Goal: Transaction & Acquisition: Book appointment/travel/reservation

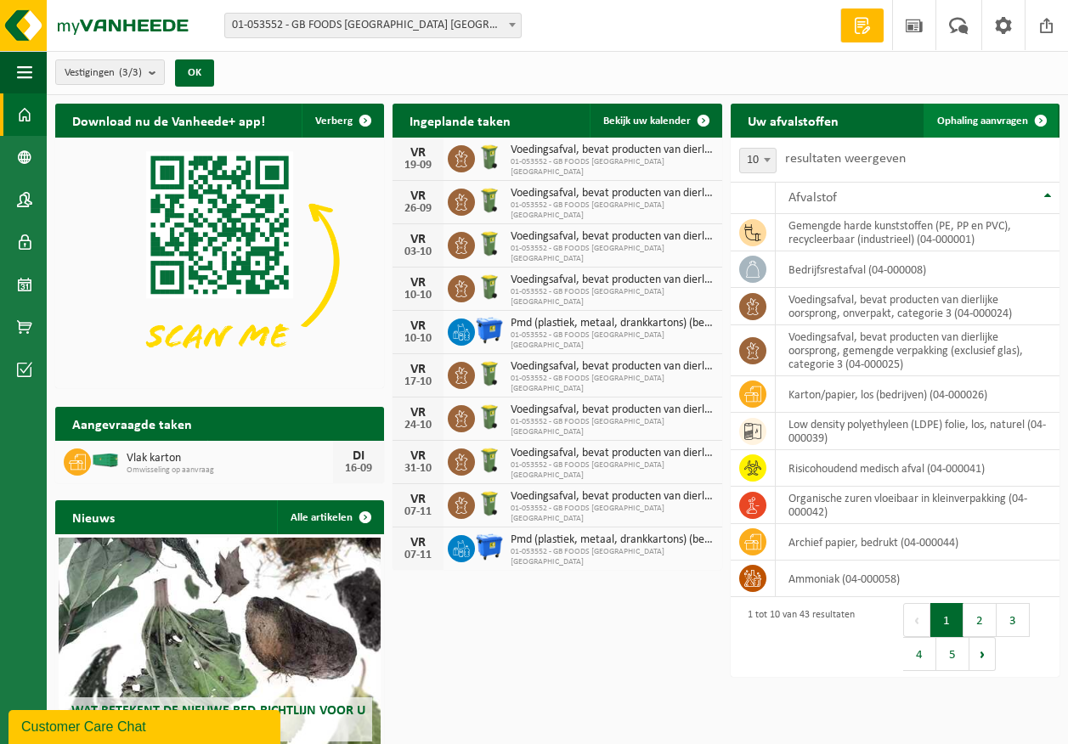
click at [966, 117] on span "Ophaling aanvragen" at bounding box center [982, 121] width 91 height 11
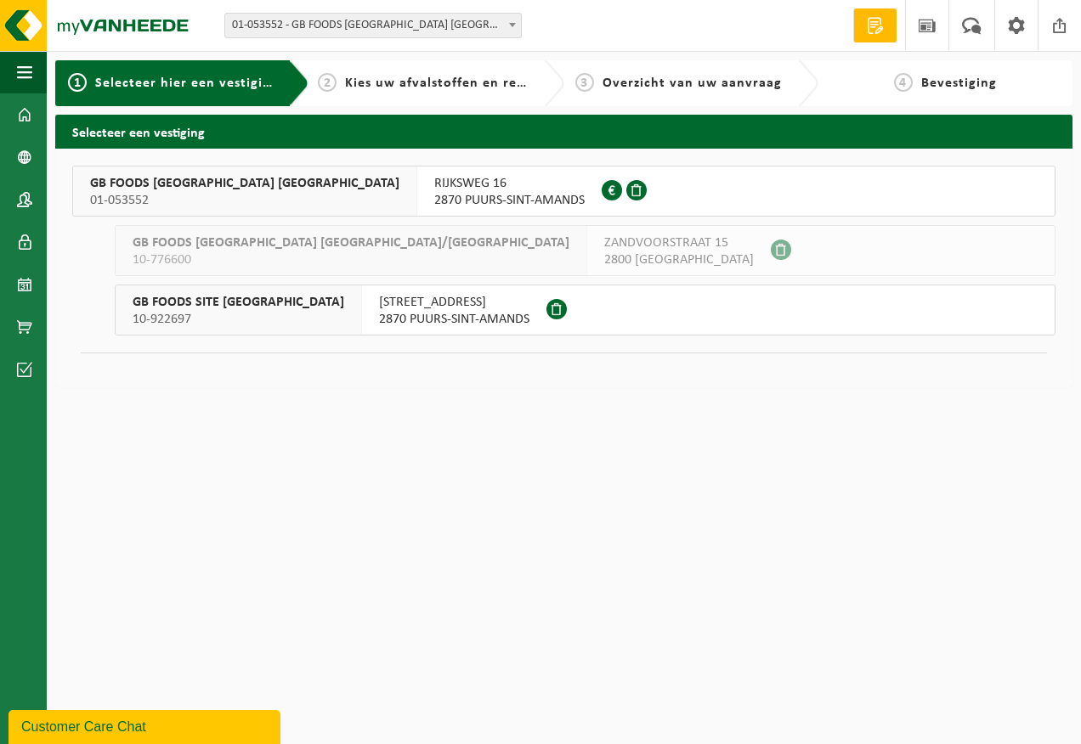
click at [434, 204] on span "2870 PUURS-SINT-AMANDS" at bounding box center [509, 200] width 150 height 17
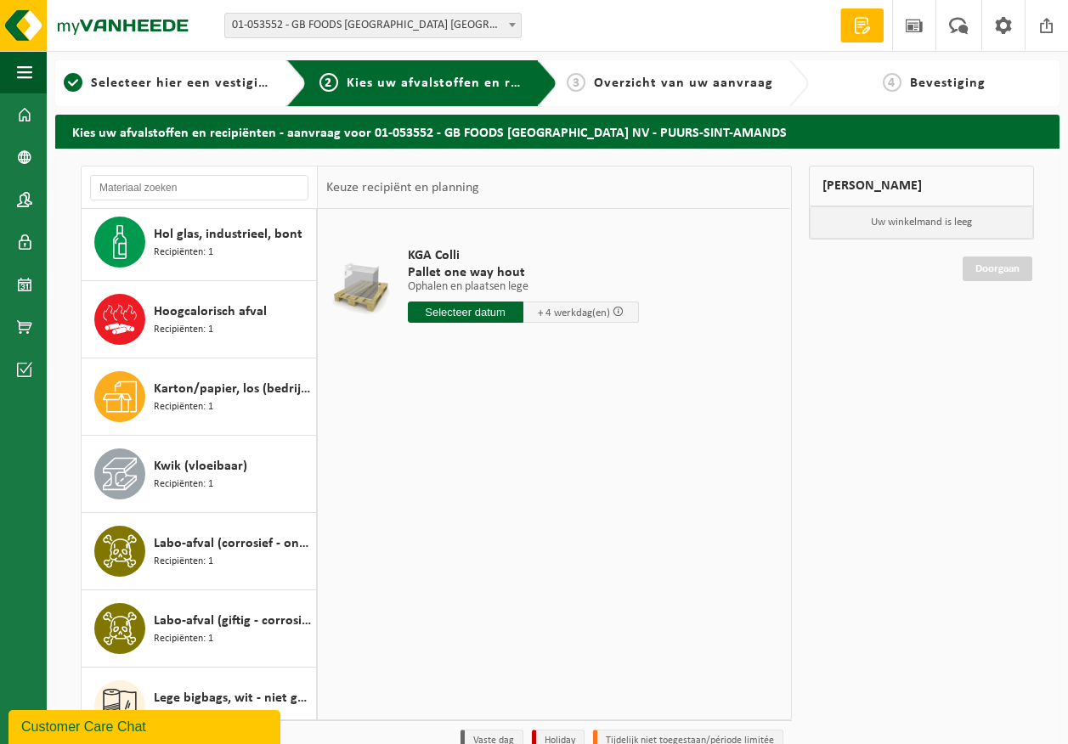
scroll to position [935, 0]
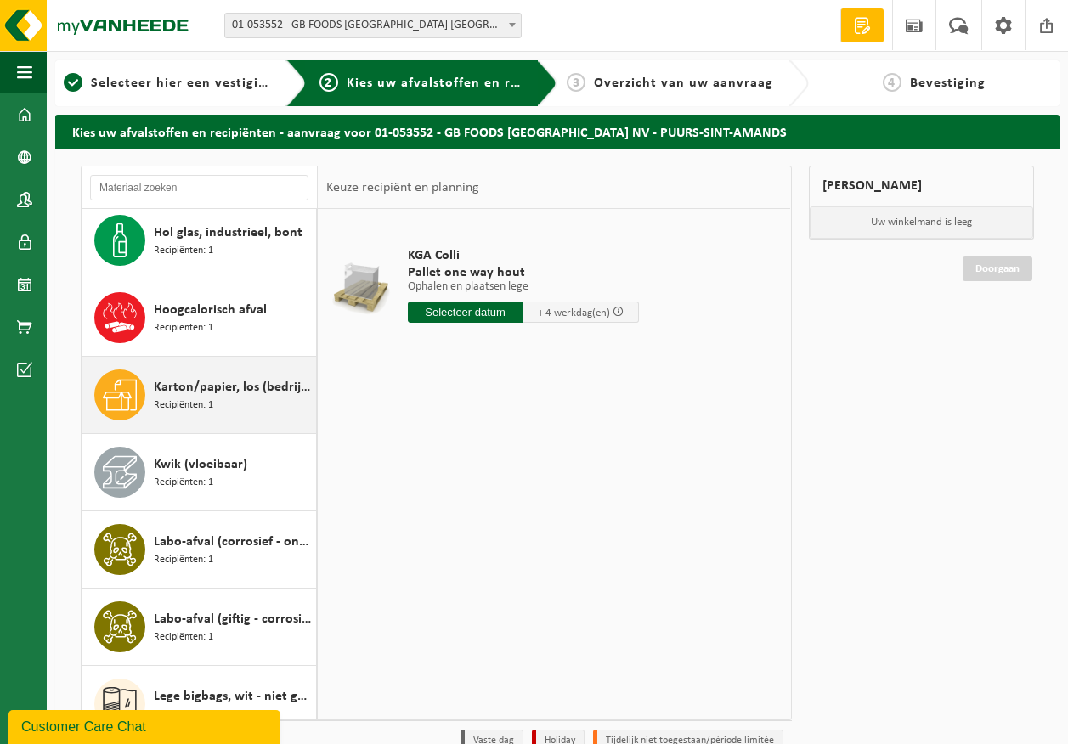
click at [206, 421] on div "Karton/papier, los (bedrijven) Recipiënten: 1" at bounding box center [199, 395] width 235 height 76
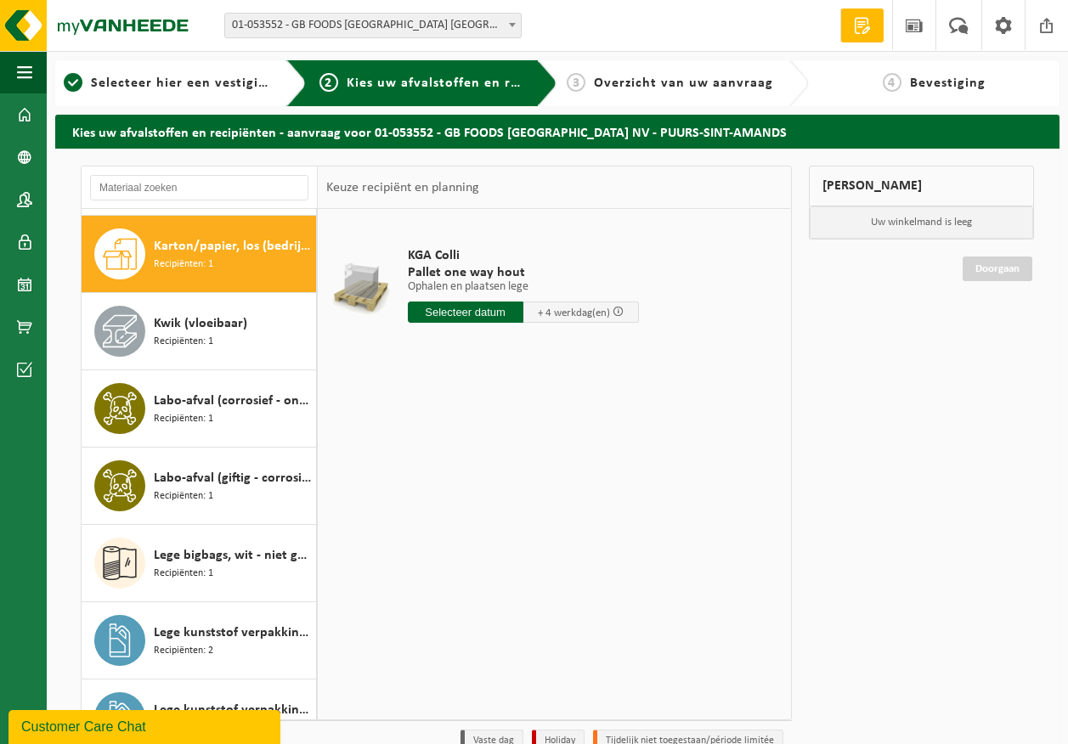
scroll to position [1082, 0]
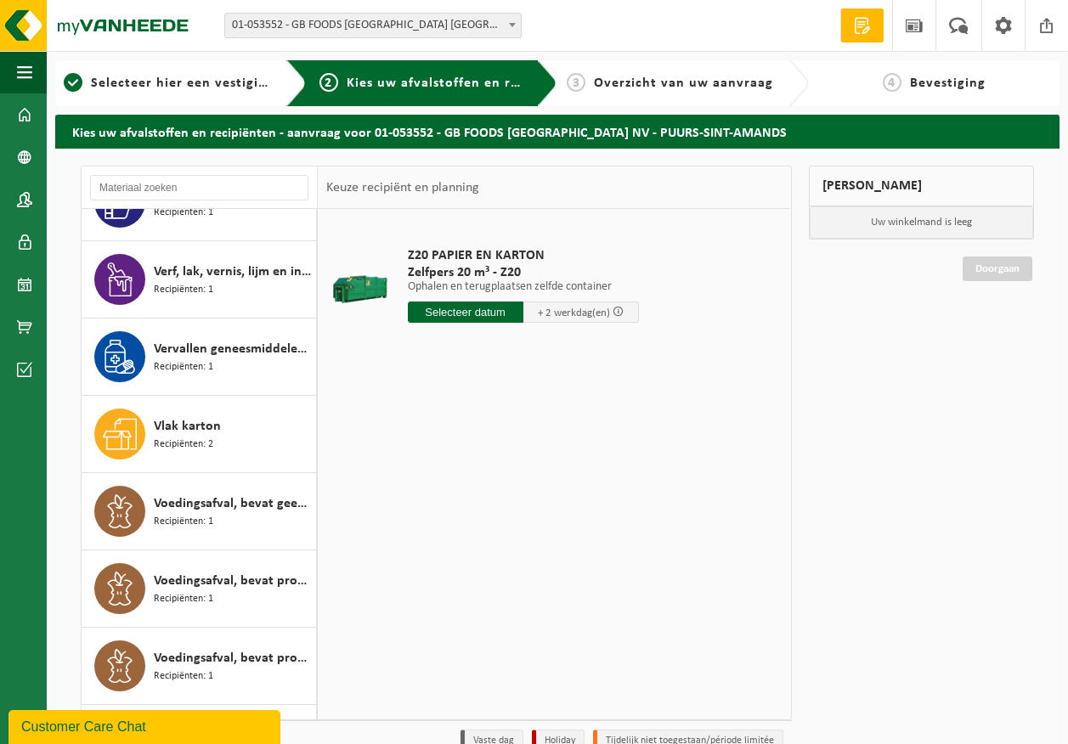
click at [206, 421] on span "Vlak karton" at bounding box center [187, 426] width 67 height 20
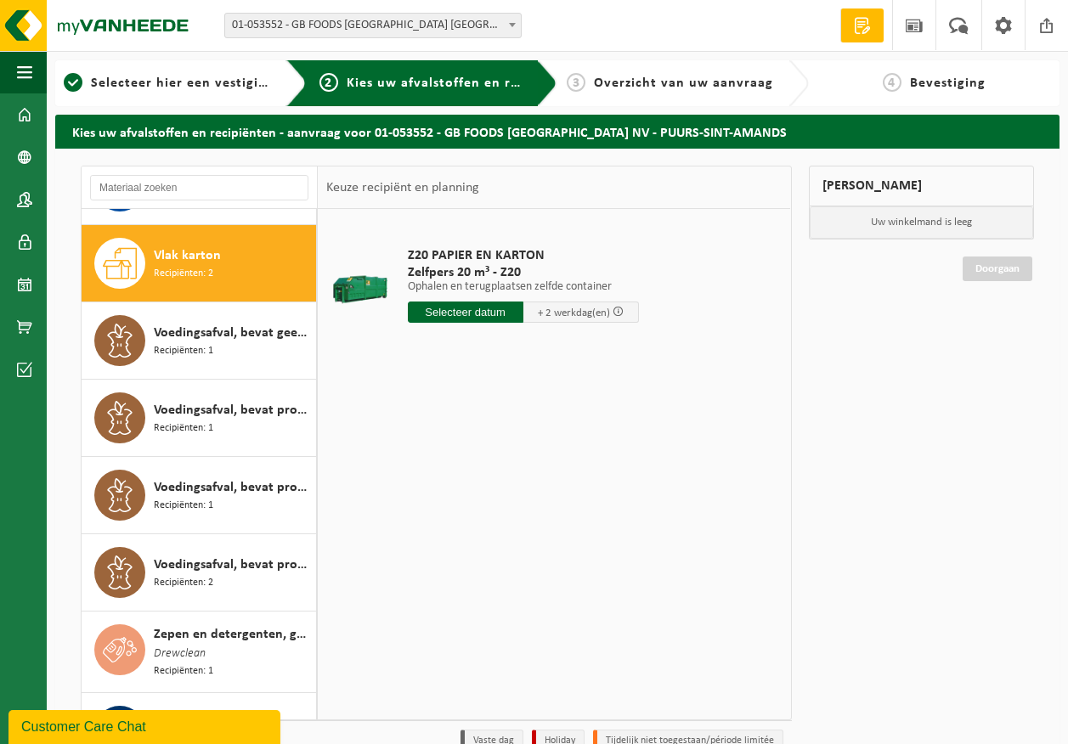
scroll to position [2629, 0]
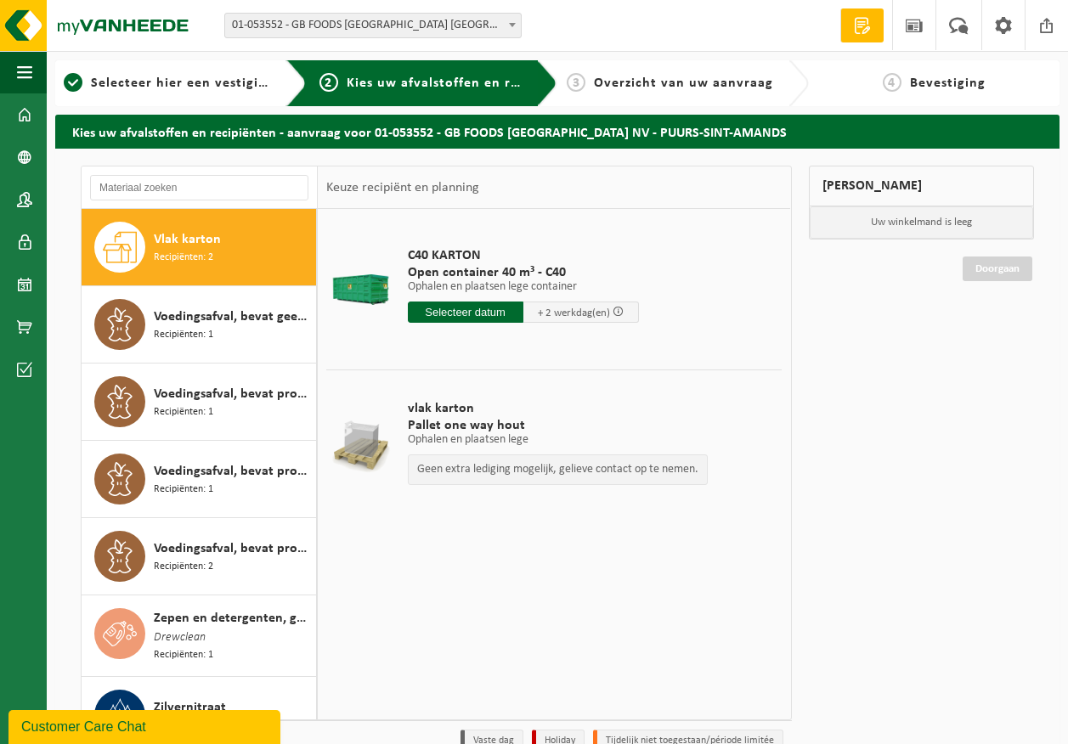
click at [481, 269] on span "Open container 40 m³ - C40" at bounding box center [523, 272] width 231 height 17
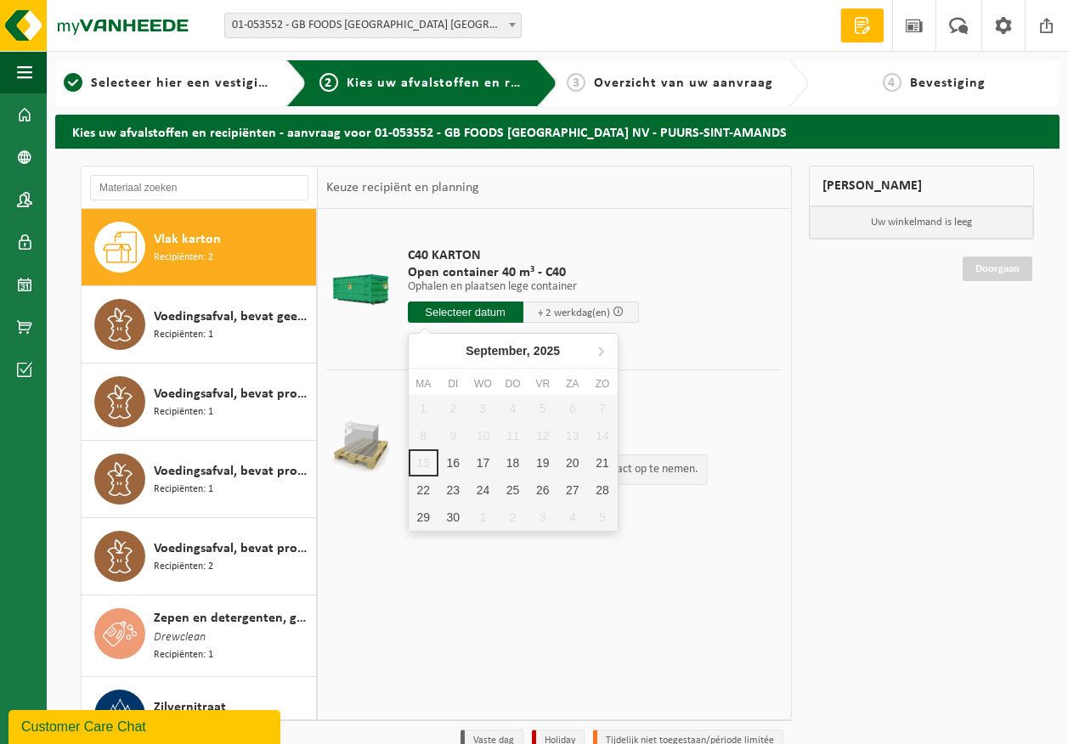
click at [455, 311] on input "text" at bounding box center [466, 312] width 116 height 21
click at [454, 473] on div "16" at bounding box center [453, 462] width 30 height 27
type input "Van 2025-09-16"
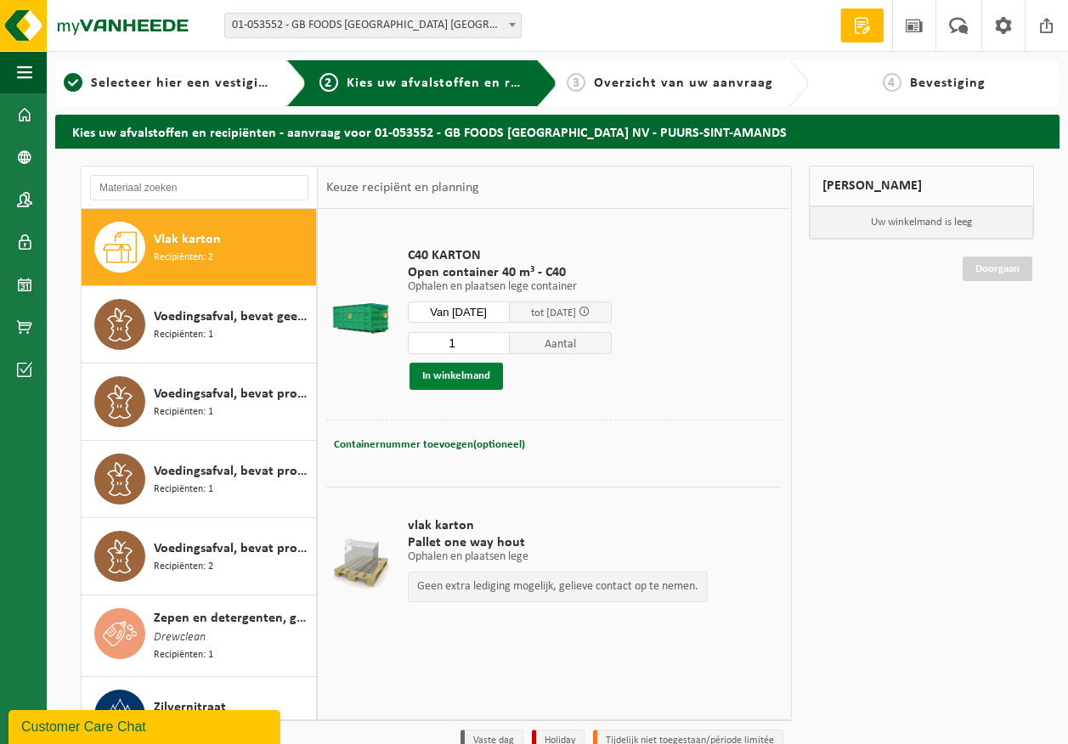
click at [469, 376] on button "In winkelmand" at bounding box center [455, 376] width 93 height 27
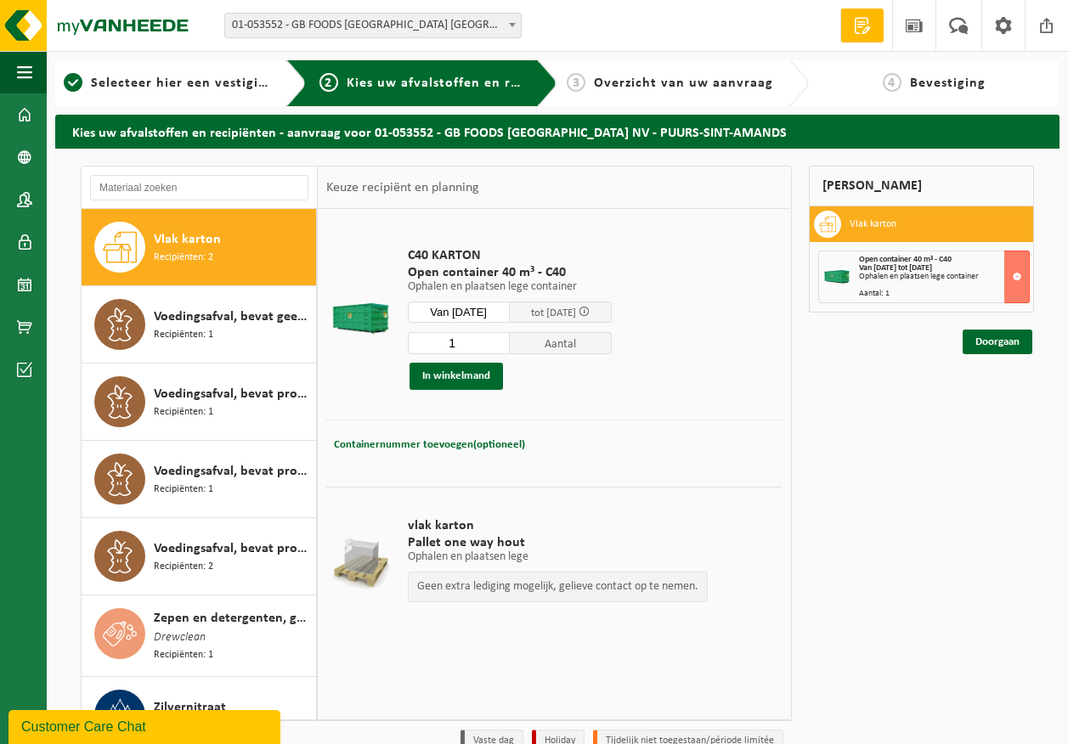
drag, startPoint x: 469, startPoint y: 376, endPoint x: 1080, endPoint y: 336, distance: 612.1
click at [1067, 343] on html "Vestiging: 01-053552 - GB FOODS BELGIUM NV - PUURS-SINT-AMANDS 10-776600 - GB F…" at bounding box center [534, 372] width 1068 height 744
click at [1019, 276] on button at bounding box center [1016, 277] width 25 height 53
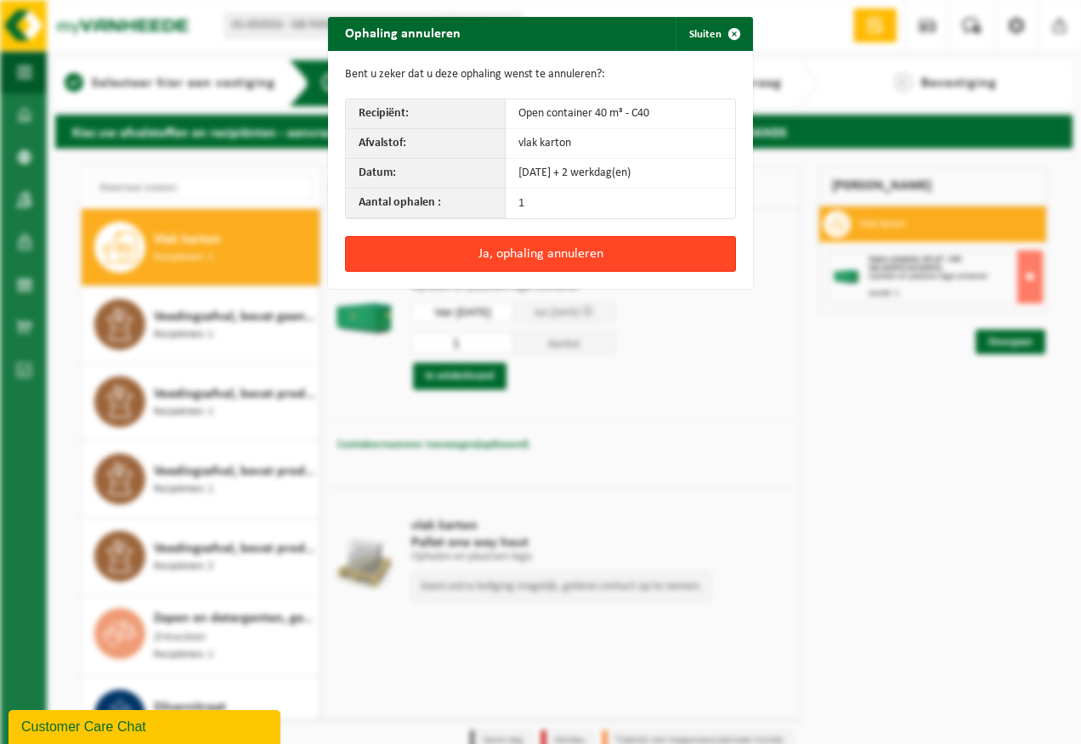
click at [448, 251] on button "Ja, ophaling annuleren" at bounding box center [540, 254] width 391 height 36
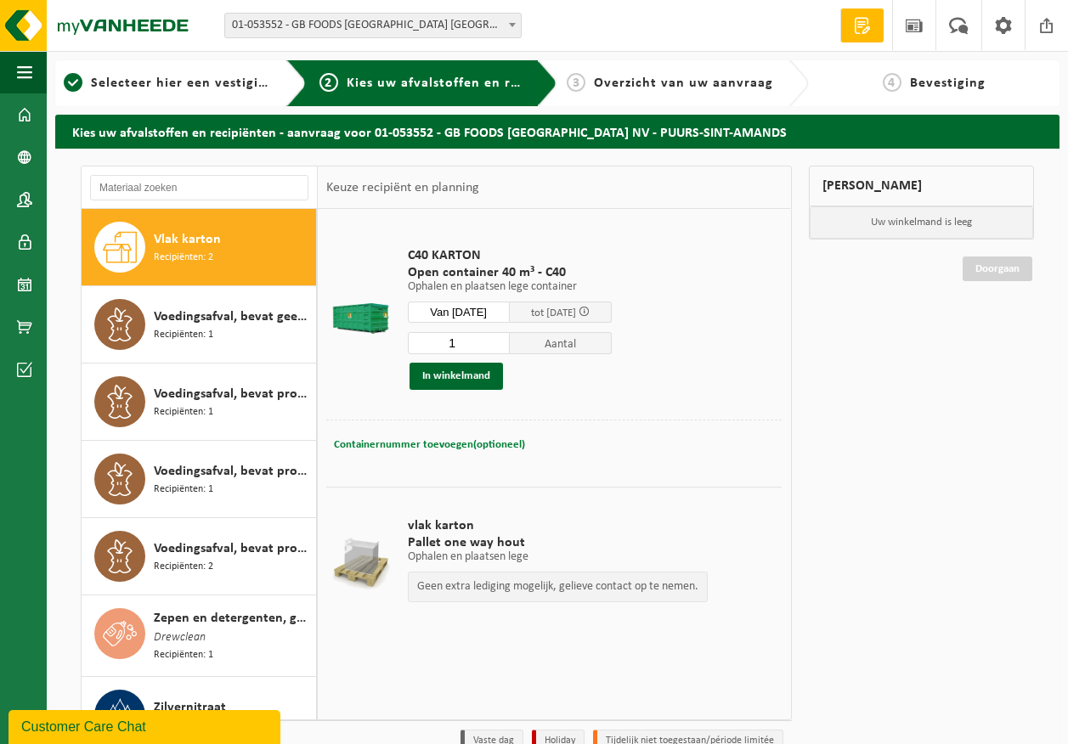
click at [438, 445] on span "Containernummer toevoegen(optioneel)" at bounding box center [429, 444] width 191 height 11
click at [438, 443] on input "text" at bounding box center [502, 444] width 219 height 23
type input "x"
type input "c40-846"
click at [465, 373] on button "In winkelmand" at bounding box center [455, 376] width 93 height 27
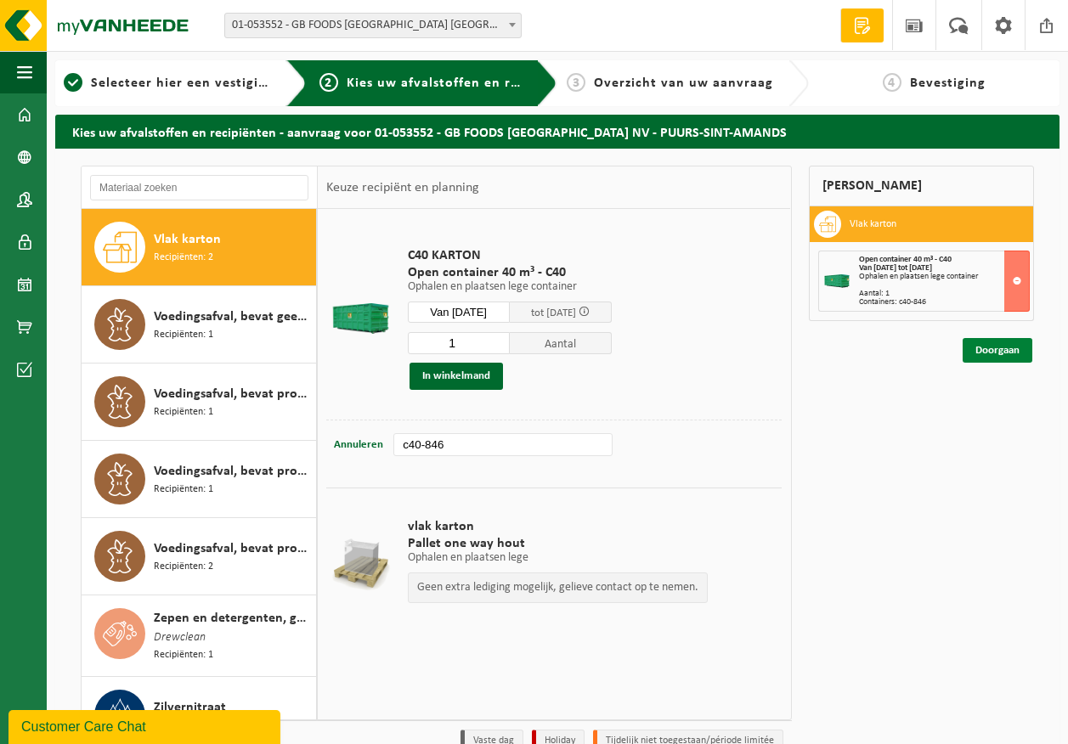
click at [974, 345] on link "Doorgaan" at bounding box center [998, 350] width 70 height 25
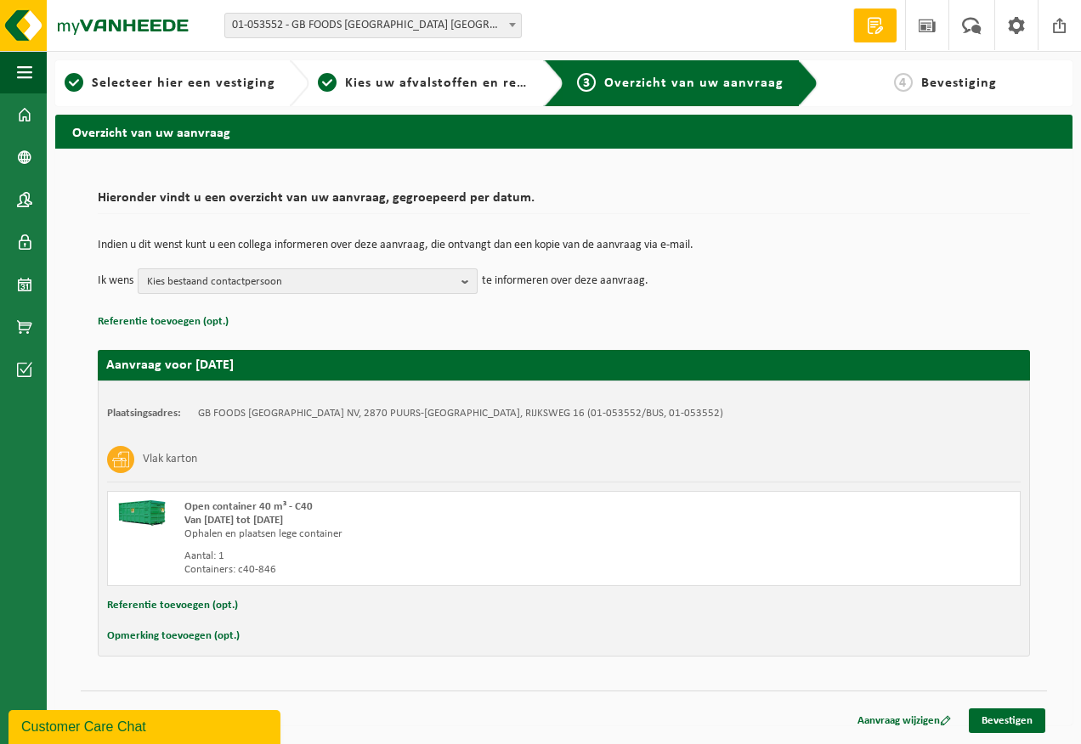
click at [272, 280] on span "Kies bestaand contactpersoon" at bounding box center [301, 281] width 308 height 25
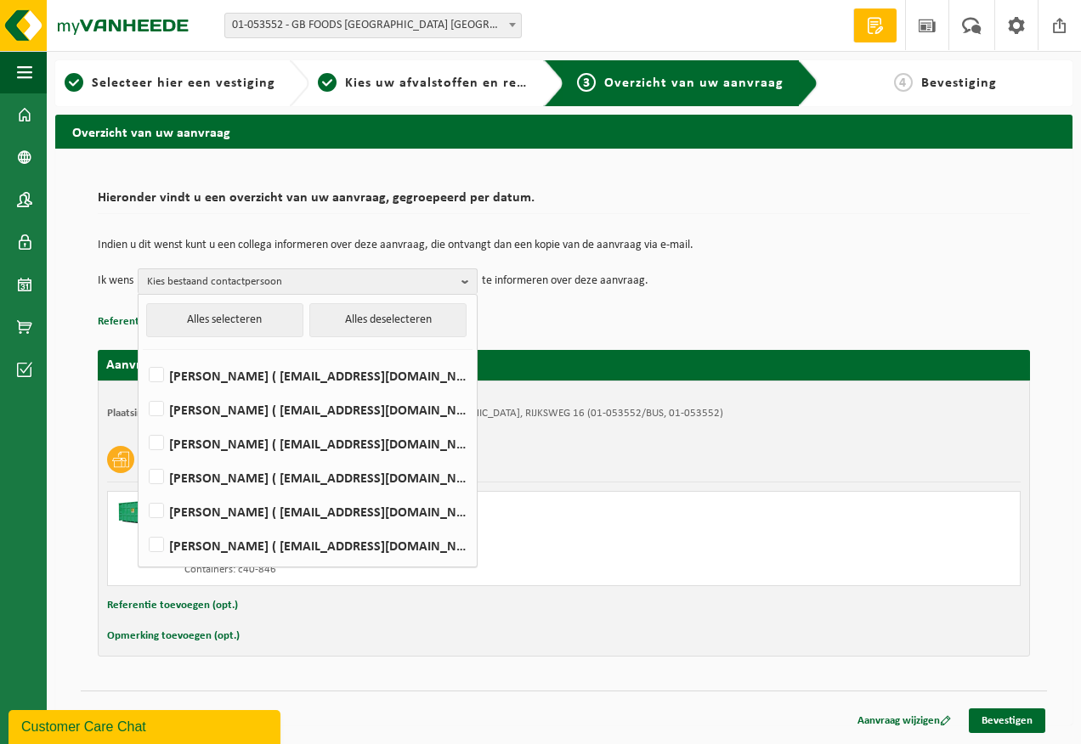
click at [257, 388] on li "Dirk De Smet ( dirk_de_smet@thegbfoods.com )" at bounding box center [308, 405] width 330 height 34
click at [257, 380] on label "Devy De Keersmaeker ( devy_dekeersmaeker@thegbfoods.com )" at bounding box center [306, 375] width 323 height 25
click at [143, 354] on input "Devy De Keersmaeker ( devy_dekeersmaeker@thegbfoods.com )" at bounding box center [142, 353] width 1 height 1
checkbox input "true"
click at [229, 485] on label "Andre Reyniers ( andre_reyniers@thegbfoods.com )" at bounding box center [306, 477] width 323 height 25
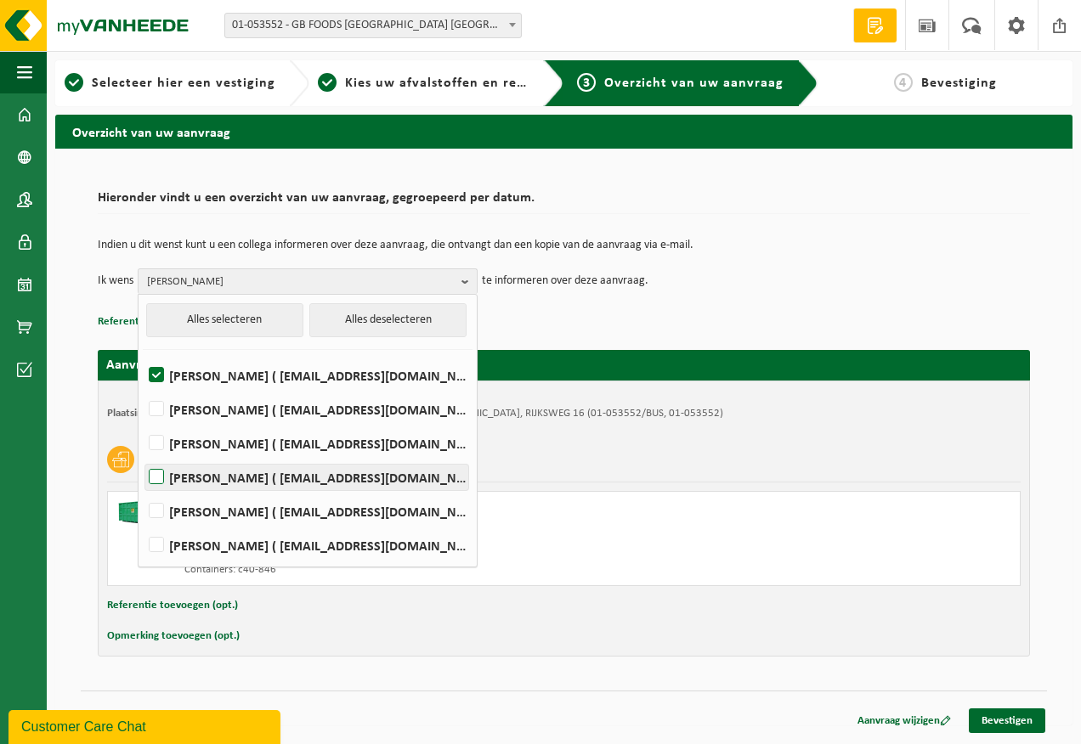
click at [143, 456] on input "Andre Reyniers ( andre_reyniers@thegbfoods.com )" at bounding box center [142, 455] width 1 height 1
checkbox input "true"
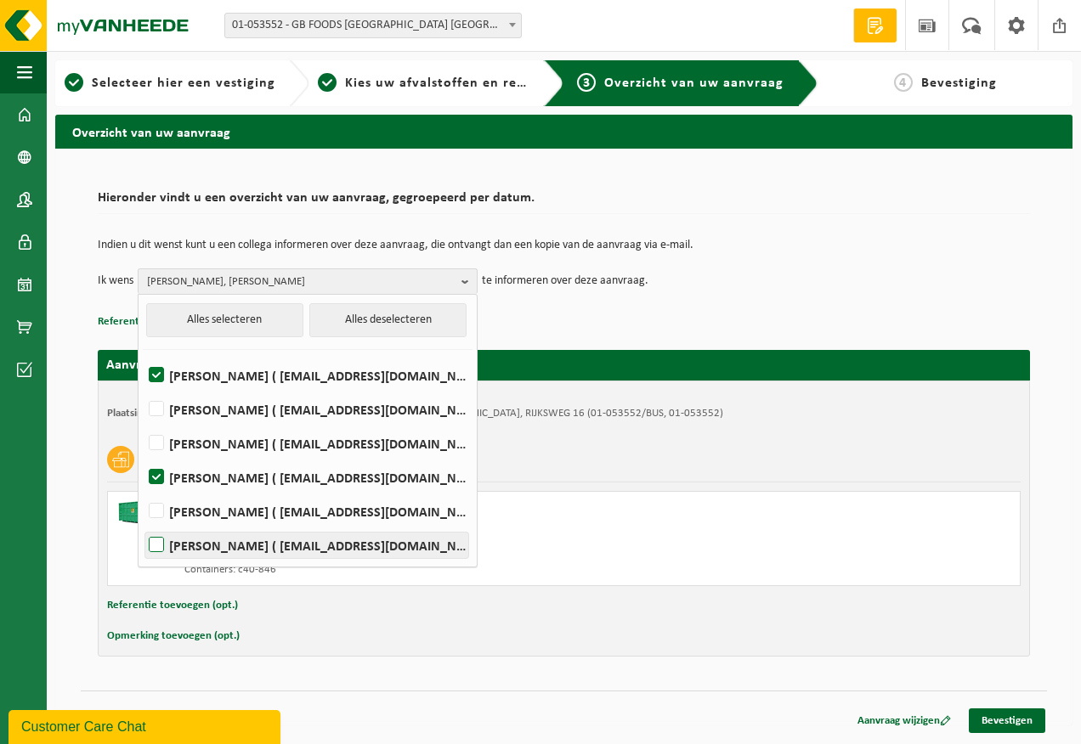
click at [226, 544] on label "Said Tizi ( said_tizi@thegbfoods.com )" at bounding box center [306, 545] width 323 height 25
click at [143, 524] on input "Said Tizi ( said_tizi@thegbfoods.com )" at bounding box center [142, 523] width 1 height 1
checkbox input "true"
click at [1072, 472] on div "Overzicht van uw aanvraag Hieronder vindt u een overzicht van uw aanvraag, gegr…" at bounding box center [564, 424] width 1034 height 619
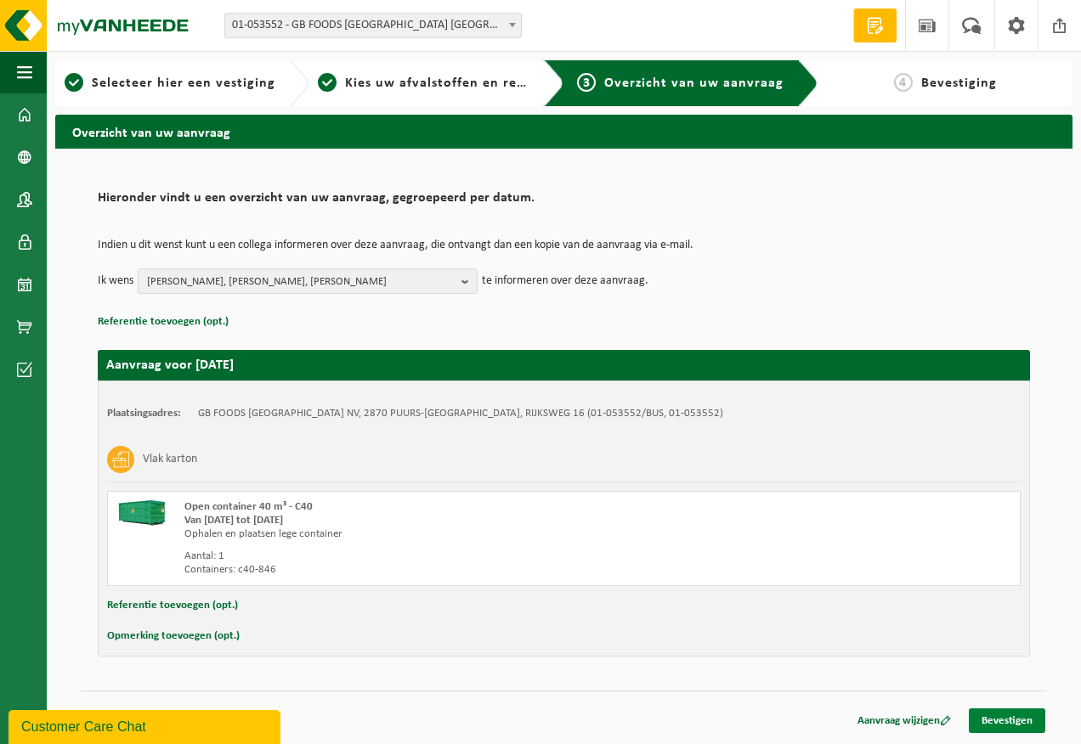
click at [1024, 715] on link "Bevestigen" at bounding box center [1007, 721] width 76 height 25
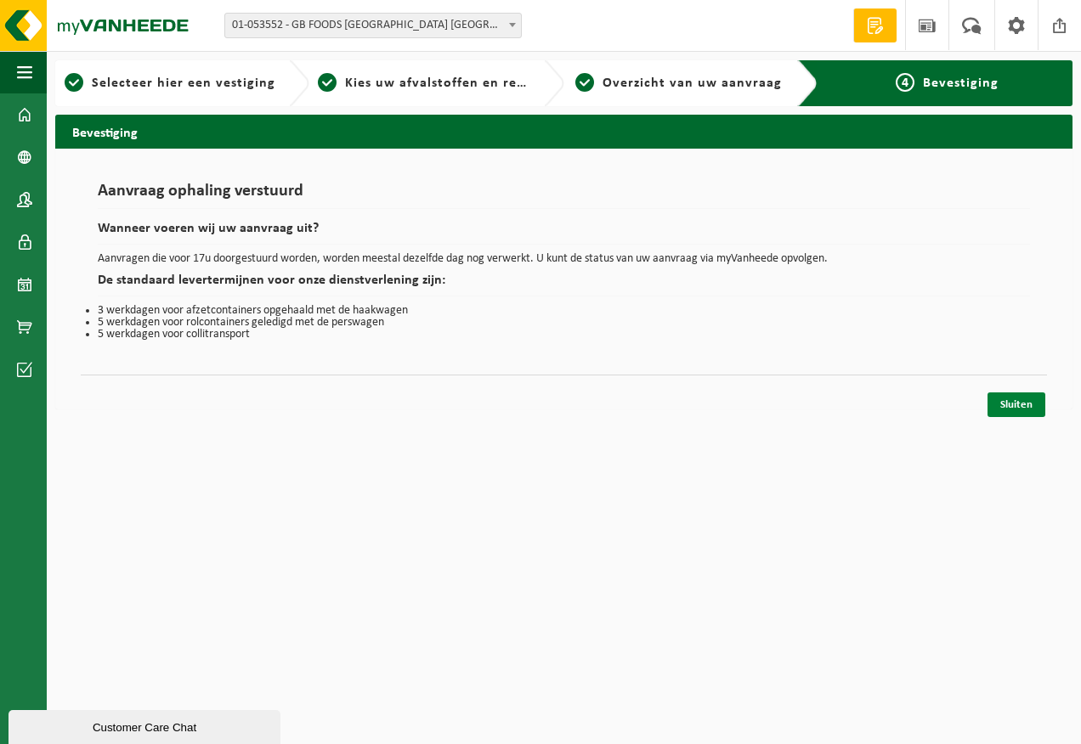
click at [1018, 405] on link "Sluiten" at bounding box center [1016, 405] width 58 height 25
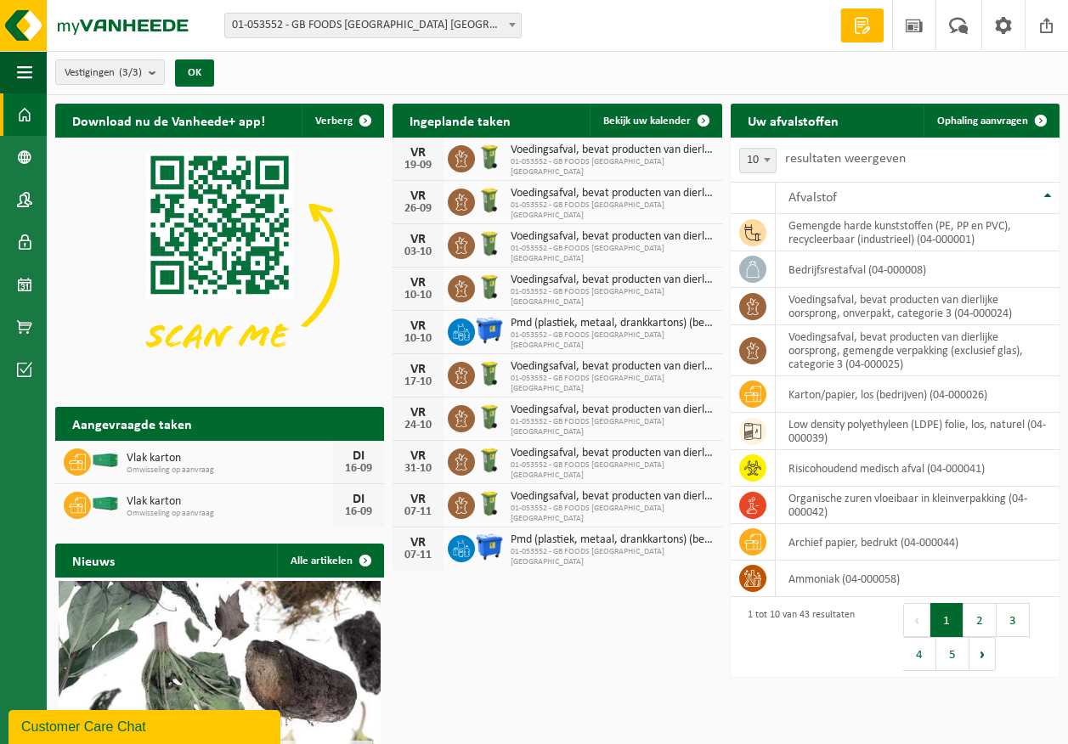
click at [153, 501] on span "Vlak karton" at bounding box center [230, 502] width 206 height 14
click at [76, 460] on icon at bounding box center [77, 462] width 17 height 17
click at [286, 452] on span "Toon de aangevraagde taken" at bounding box center [287, 457] width 132 height 11
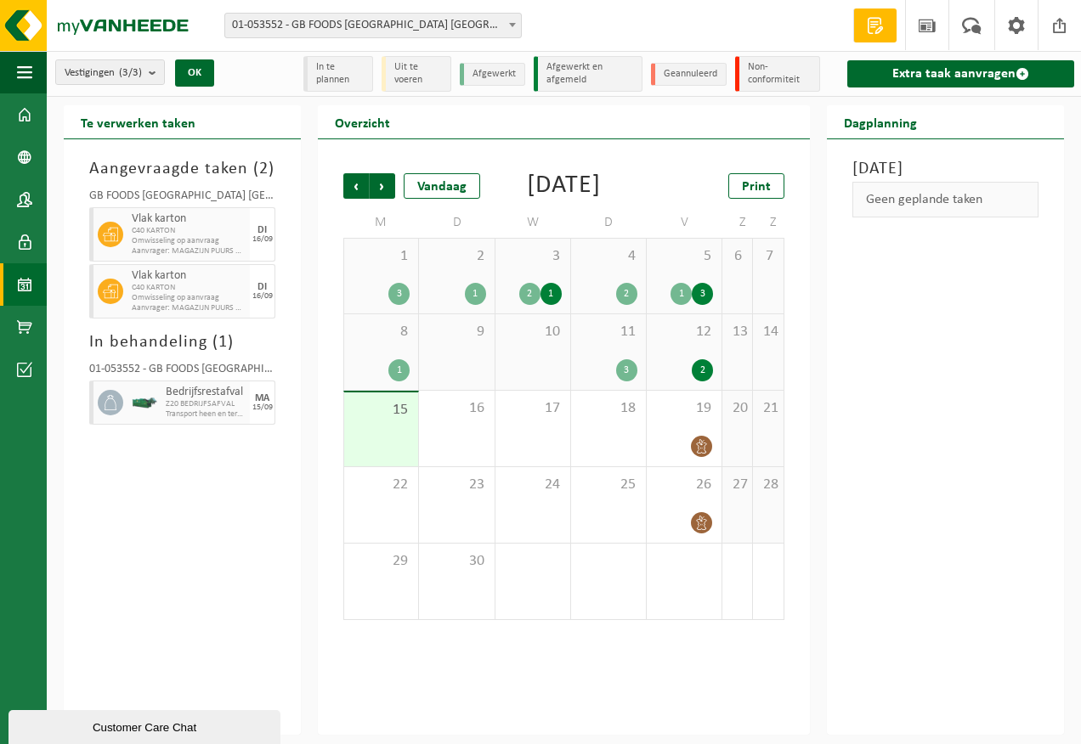
click at [248, 297] on div "Vlak karton C40 KARTON Omwisseling op aanvraag Aanvrager: MAGAZIJN PUURS GB FOO…" at bounding box center [188, 291] width 122 height 54
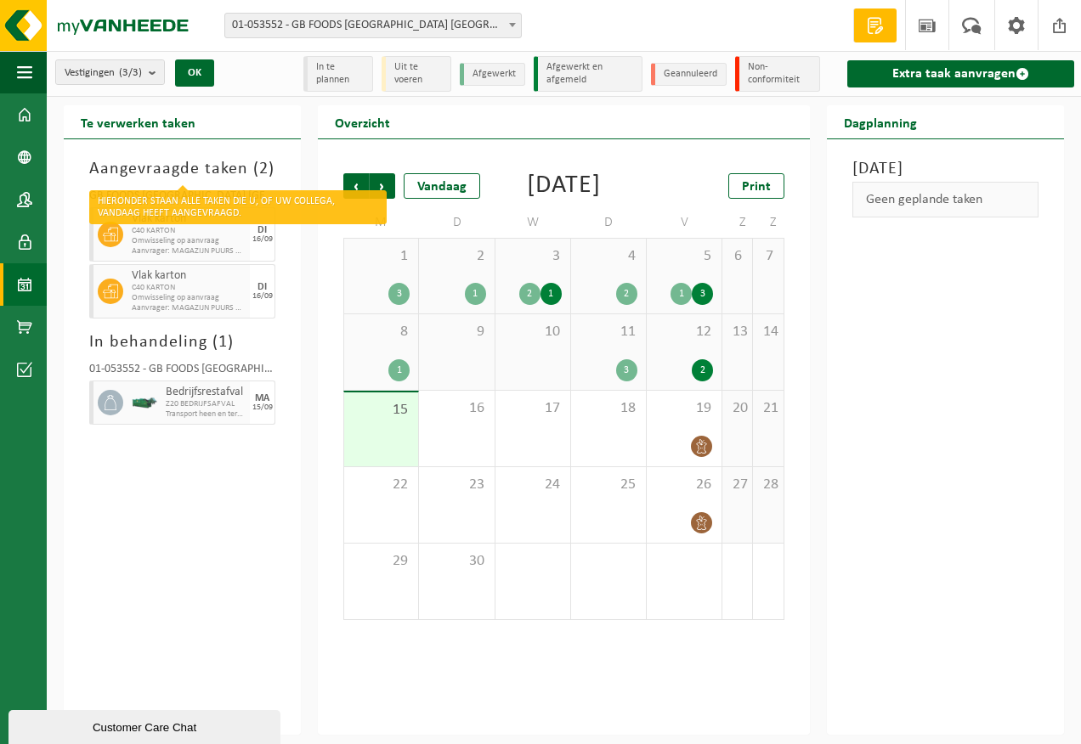
click at [251, 168] on h3 "Aangevraagde taken ( 2 )" at bounding box center [182, 168] width 186 height 25
